Goal: Check status: Check status

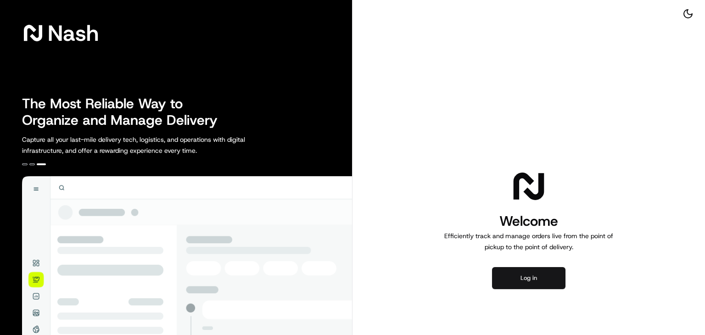
click at [524, 288] on button "Log in" at bounding box center [528, 278] width 73 height 22
click at [530, 272] on button "Log in" at bounding box center [528, 278] width 73 height 22
